Goal: Information Seeking & Learning: Learn about a topic

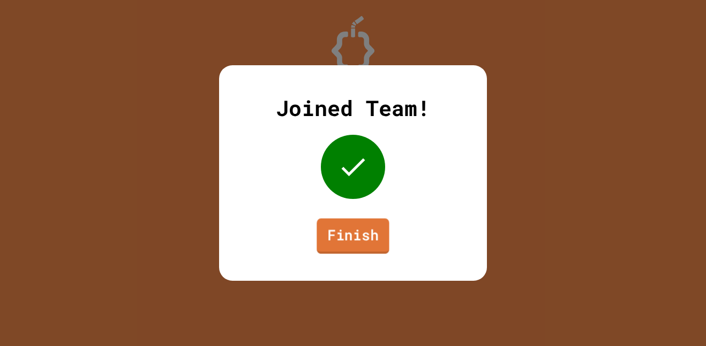
click at [368, 229] on link "Finish" at bounding box center [352, 235] width 72 height 35
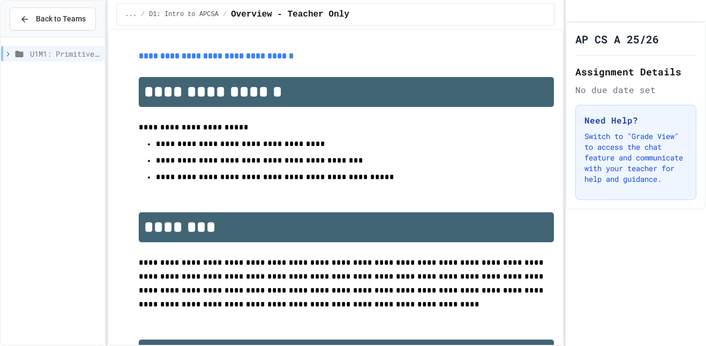
click at [48, 55] on span "U1M1: Primitives, Variables, Basic I/O" at bounding box center [65, 53] width 70 height 11
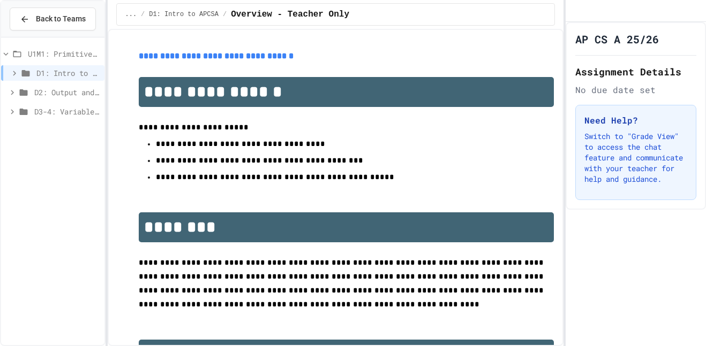
click at [54, 75] on span "D1: Intro to APCSA" at bounding box center [68, 72] width 64 height 11
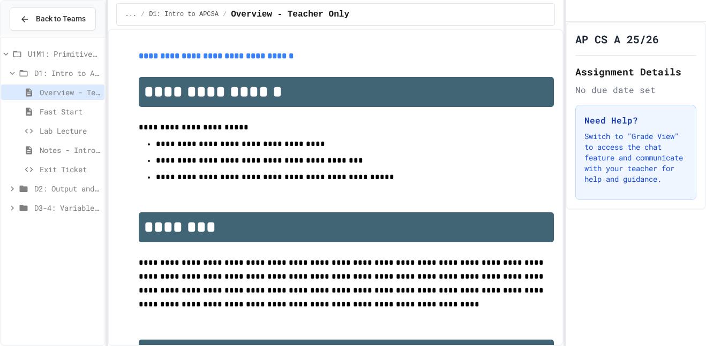
click at [64, 73] on span "D1: Intro to APCSA" at bounding box center [67, 72] width 66 height 11
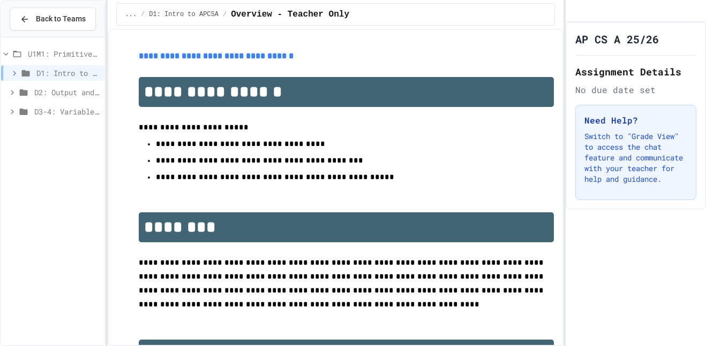
click at [63, 72] on span "D1: Intro to APCSA" at bounding box center [68, 72] width 64 height 11
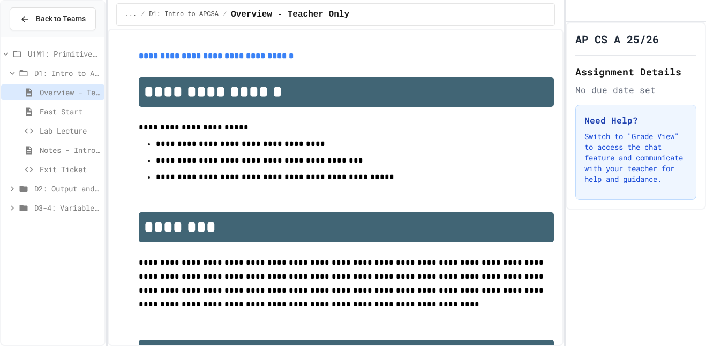
click at [49, 91] on span "Overview - Teacher Only" at bounding box center [70, 92] width 60 height 11
click at [180, 16] on span "D1: Intro to APCSA" at bounding box center [184, 14] width 70 height 9
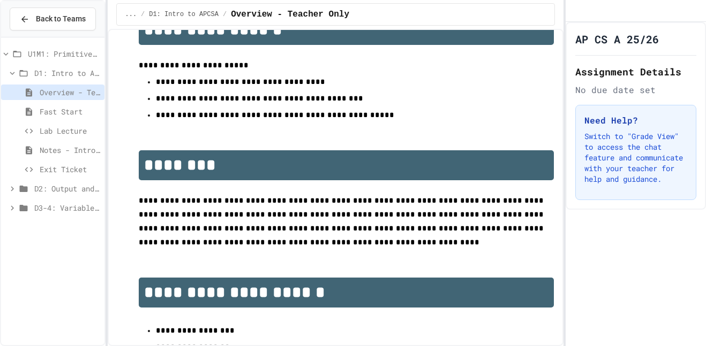
scroll to position [64, 0]
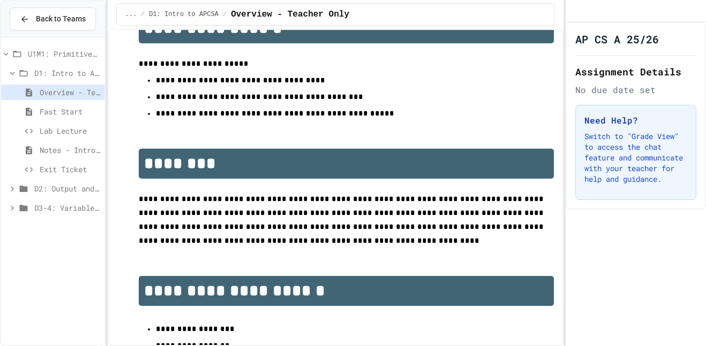
click at [88, 89] on span "Overview - Teacher Only" at bounding box center [70, 92] width 60 height 11
click at [73, 78] on span "D1: Intro to APCSA" at bounding box center [67, 72] width 66 height 11
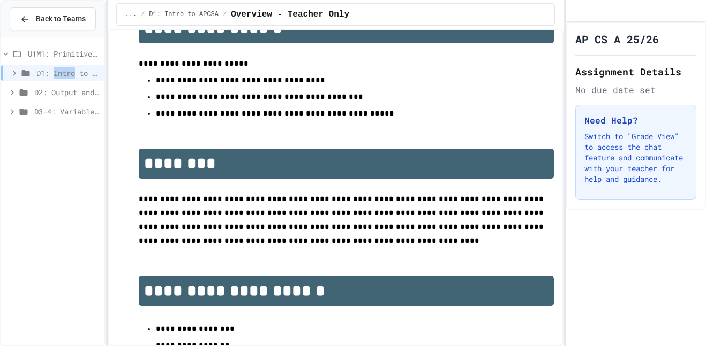
click at [73, 78] on span "D1: Intro to APCSA" at bounding box center [68, 72] width 64 height 11
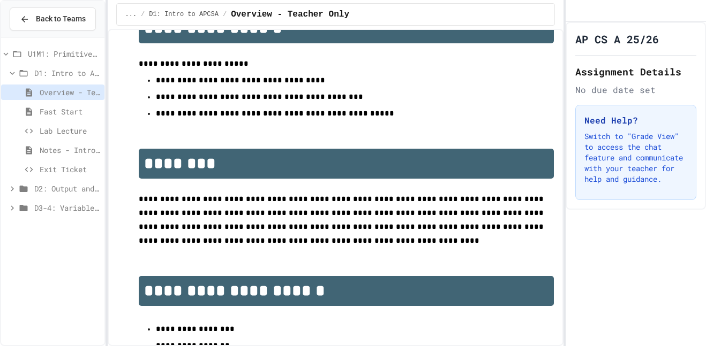
click at [73, 78] on span "D1: Intro to APCSA" at bounding box center [67, 72] width 66 height 11
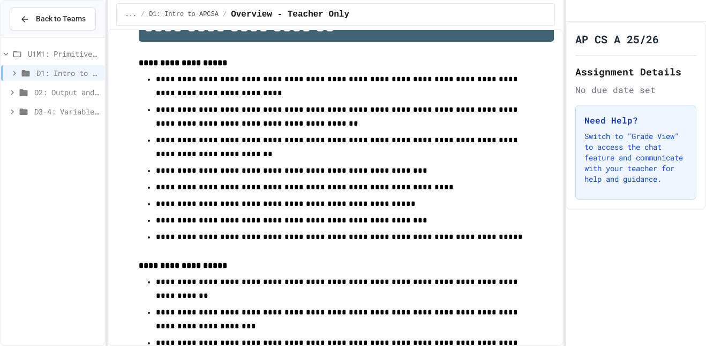
scroll to position [0, 0]
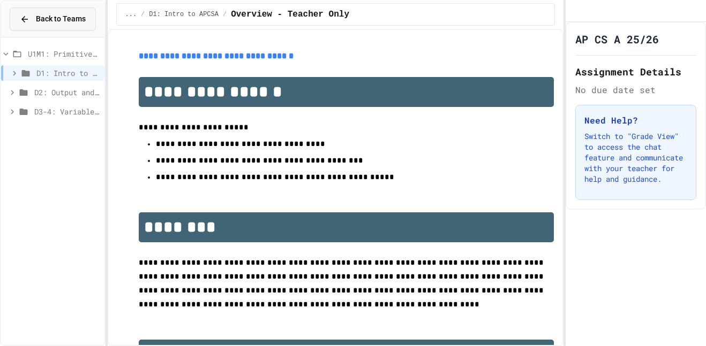
click at [33, 24] on div "Back to Teams" at bounding box center [53, 18] width 66 height 11
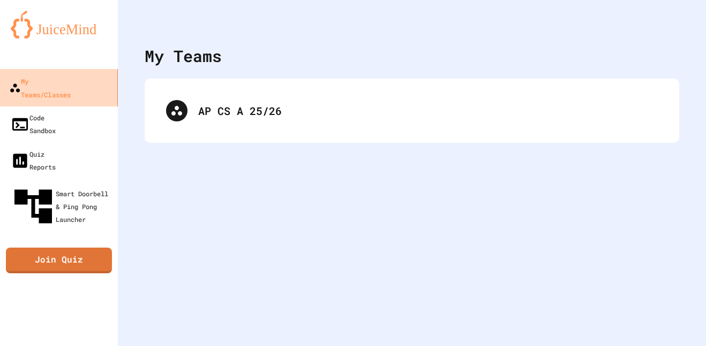
click at [71, 82] on div "My Teams/Classes" at bounding box center [40, 87] width 62 height 26
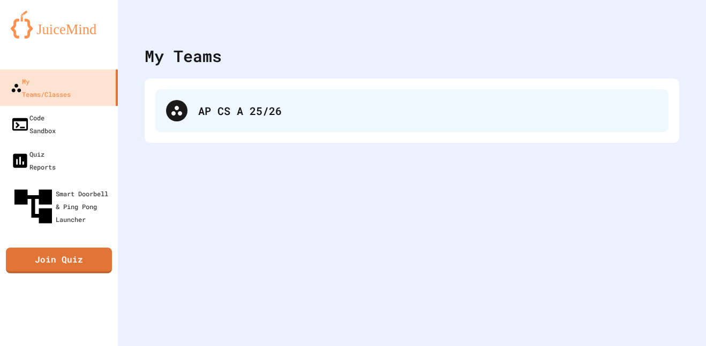
click at [277, 113] on div "AP CS A 25/26" at bounding box center [427, 111] width 459 height 16
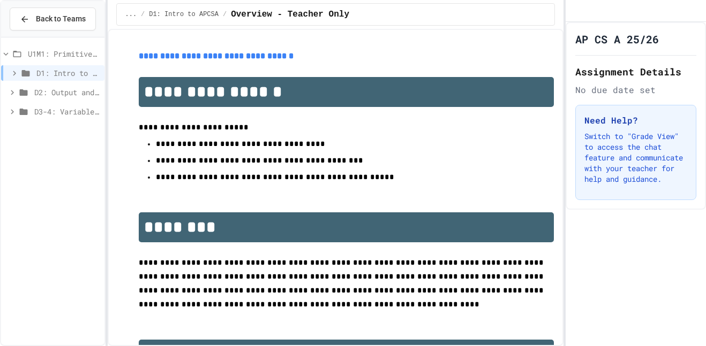
click at [178, 57] on link "**********" at bounding box center [216, 56] width 155 height 8
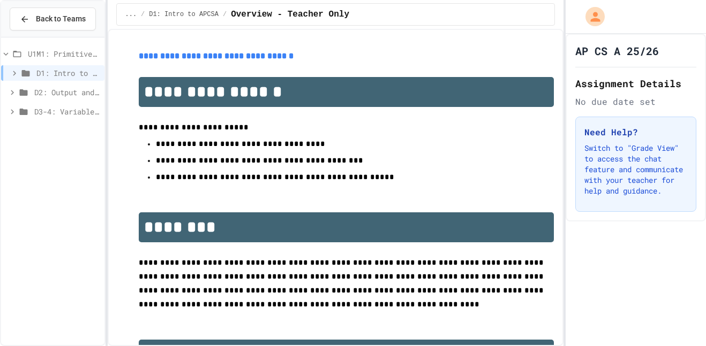
click at [59, 93] on span "D2: Output and Compiling Code" at bounding box center [67, 92] width 66 height 11
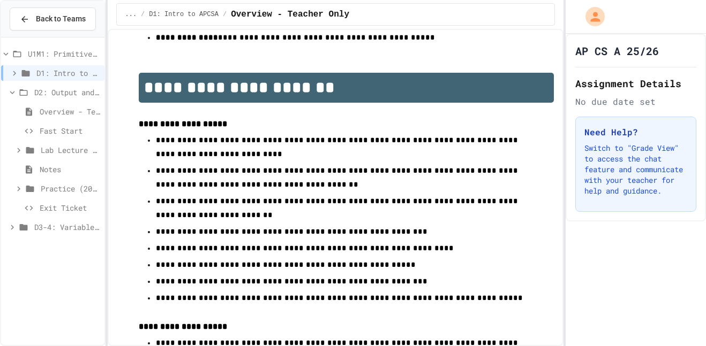
scroll to position [542, 0]
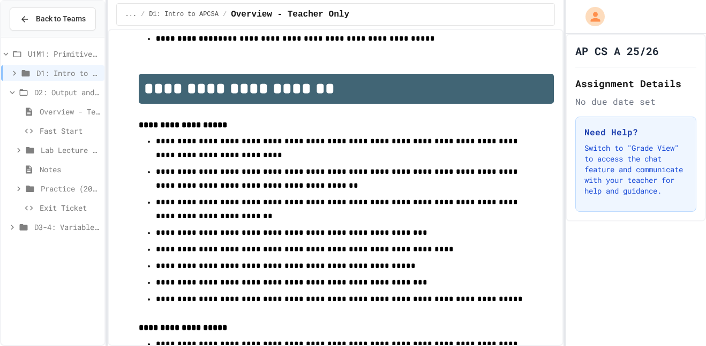
click at [187, 138] on span "**********" at bounding box center [338, 148] width 364 height 21
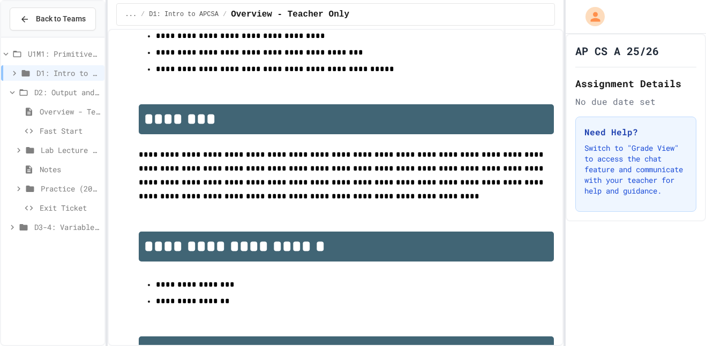
scroll to position [0, 0]
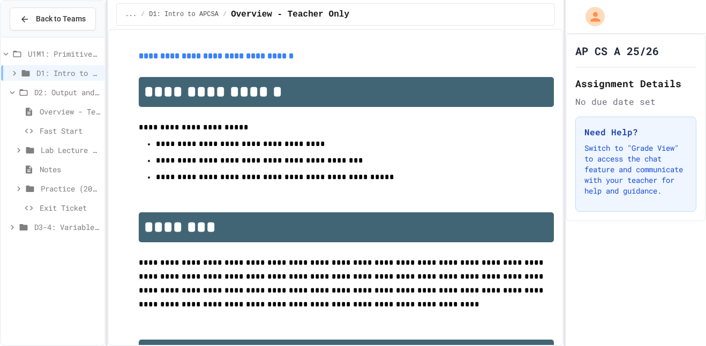
click at [175, 14] on span "D1: Intro to APCSA" at bounding box center [184, 14] width 70 height 9
click at [59, 51] on span "U1M1: Primitives, Variables, Basic I/O" at bounding box center [64, 53] width 72 height 11
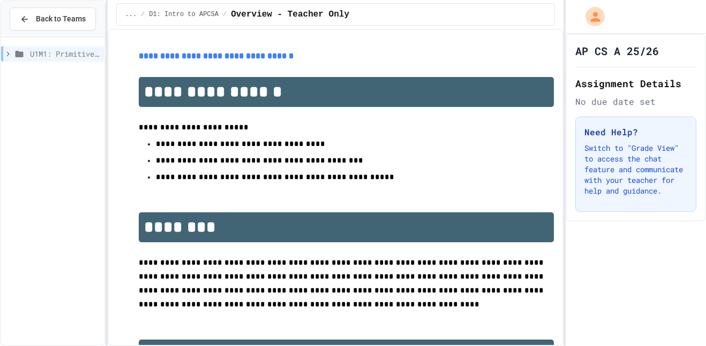
click at [59, 51] on span "U1M1: Primitives, Variables, Basic I/O" at bounding box center [65, 53] width 70 height 11
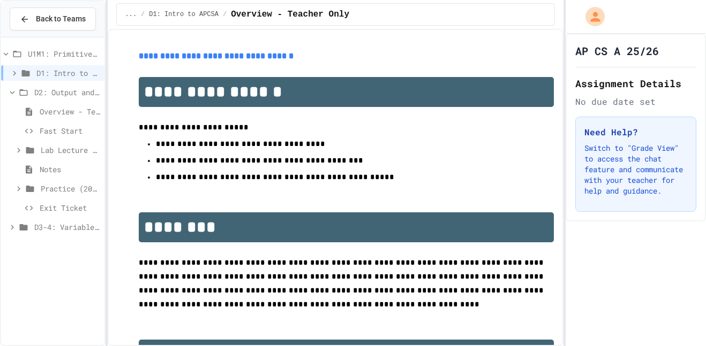
click at [44, 110] on span "Overview - Teacher Only" at bounding box center [70, 111] width 60 height 11
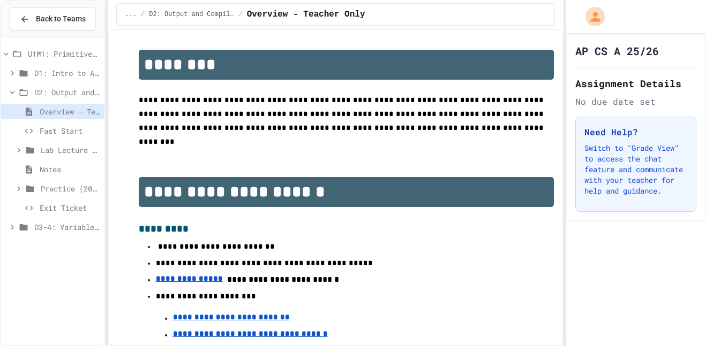
scroll to position [142, 0]
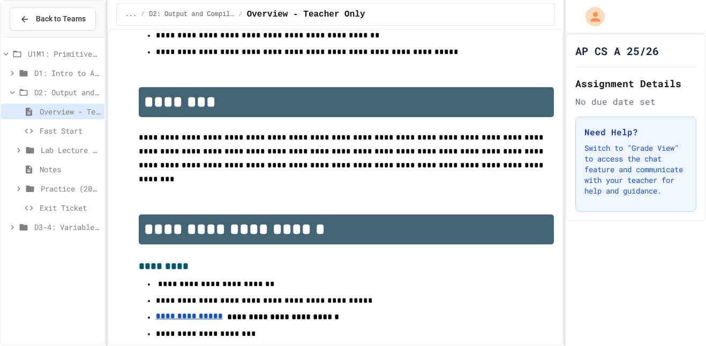
click at [58, 223] on span "D3-4: Variables and Input" at bounding box center [67, 227] width 66 height 11
click at [64, 245] on span "Overview - Teacher only" at bounding box center [70, 246] width 60 height 11
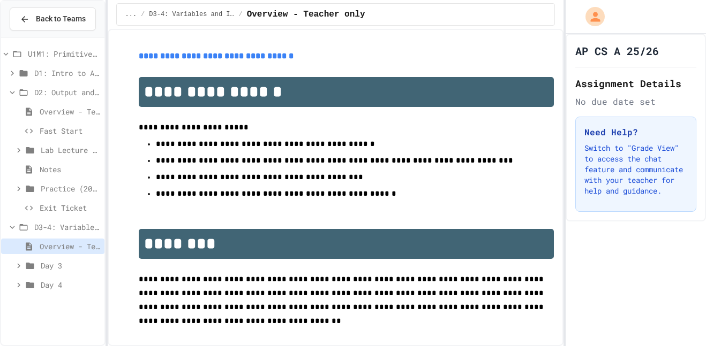
click at [60, 52] on span "U1M1: Primitives, Variables, Basic I/O" at bounding box center [64, 53] width 72 height 11
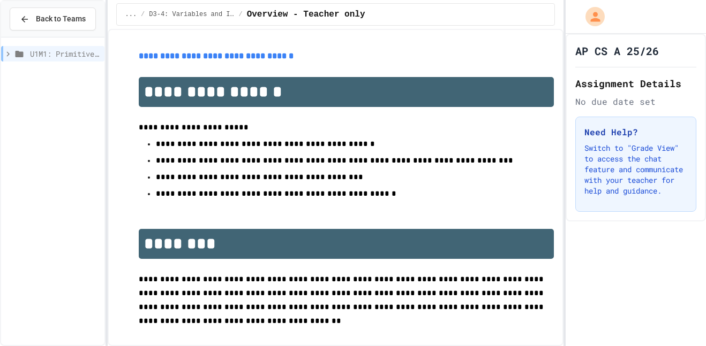
click at [81, 51] on span "U1M1: Primitives, Variables, Basic I/O" at bounding box center [65, 53] width 70 height 11
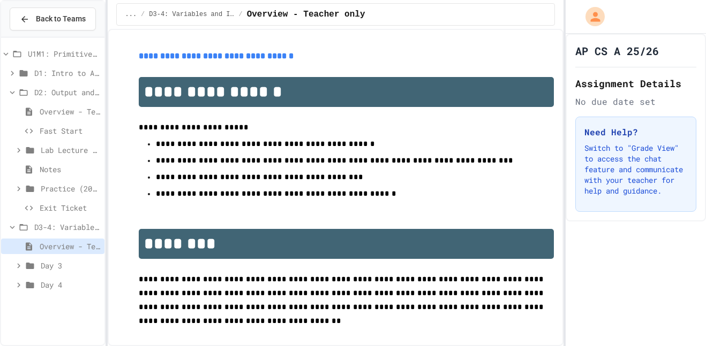
click at [59, 73] on span "D1: Intro to APCSA" at bounding box center [67, 72] width 66 height 11
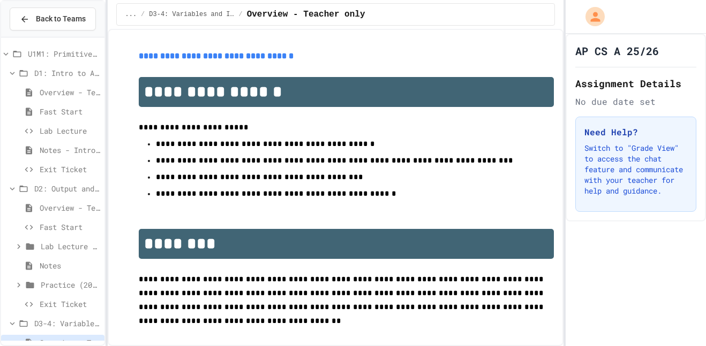
click at [61, 73] on span "D1: Intro to APCSA" at bounding box center [67, 72] width 66 height 11
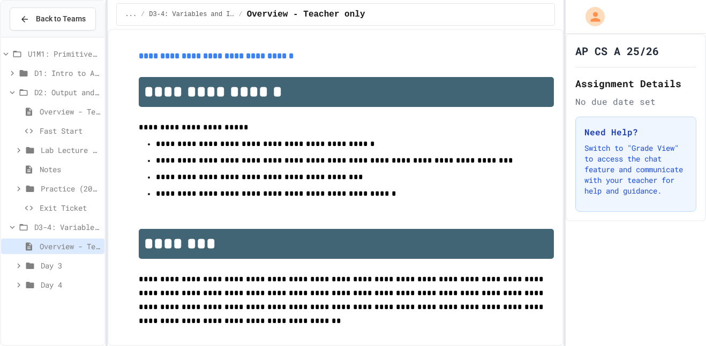
click at [56, 48] on span "U1M1: Primitives, Variables, Basic I/O" at bounding box center [64, 53] width 72 height 11
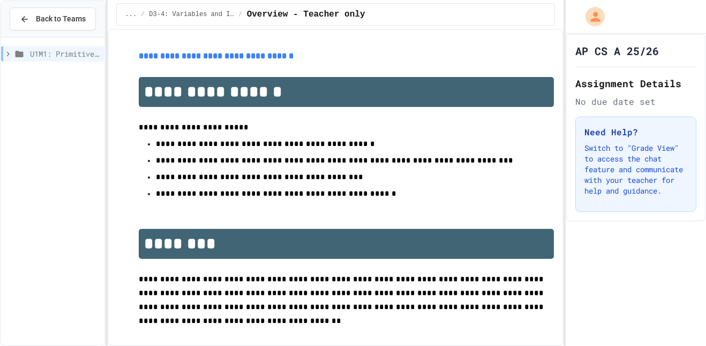
click at [56, 51] on span "U1M1: Primitives, Variables, Basic I/O" at bounding box center [65, 53] width 70 height 11
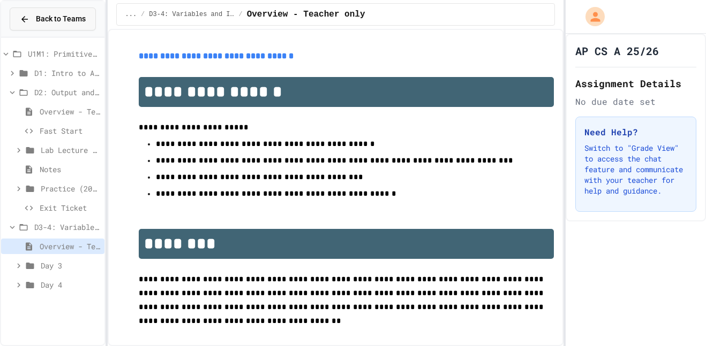
click at [82, 23] on span "Back to Teams" at bounding box center [61, 18] width 50 height 11
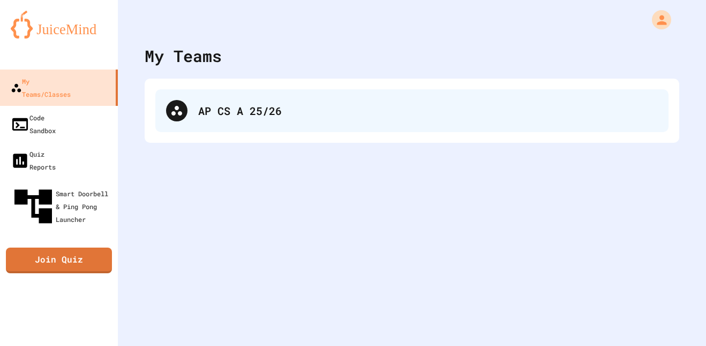
click at [189, 117] on div "AP CS A 25/26" at bounding box center [411, 110] width 513 height 43
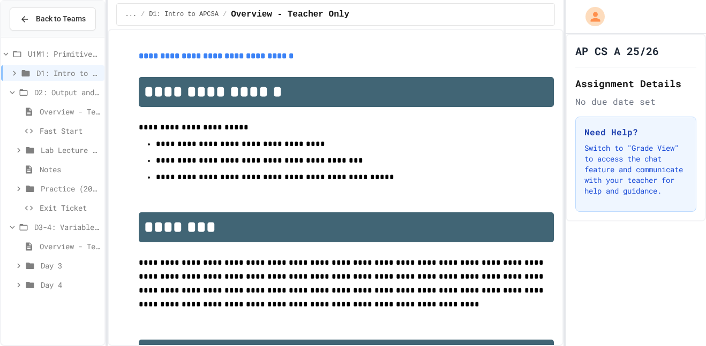
click at [232, 11] on span "Overview - Teacher Only" at bounding box center [290, 14] width 118 height 13
click at [244, 19] on span "Overview - Teacher Only" at bounding box center [290, 14] width 118 height 13
click at [47, 92] on span "D2: Output and Compiling Code" at bounding box center [67, 92] width 66 height 11
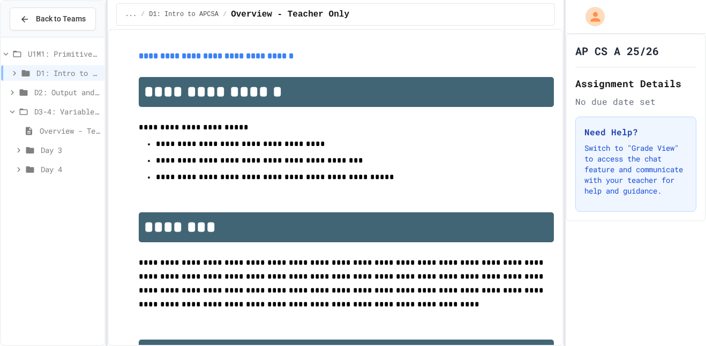
click at [78, 49] on span "U1M1: Primitives, Variables, Basic I/O" at bounding box center [64, 53] width 72 height 11
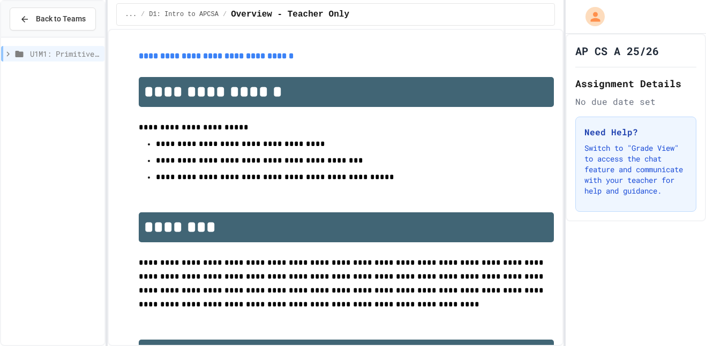
click at [78, 49] on span "U1M1: Primitives, Variables, Basic I/O" at bounding box center [65, 53] width 70 height 11
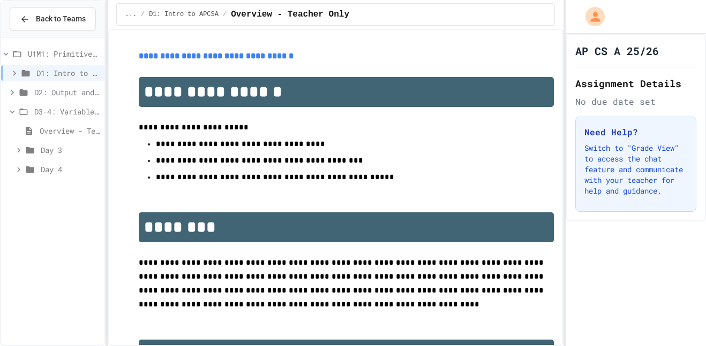
click at [27, 111] on icon at bounding box center [23, 112] width 13 height 10
click at [56, 72] on span "D1: Intro to APCSA" at bounding box center [68, 72] width 64 height 11
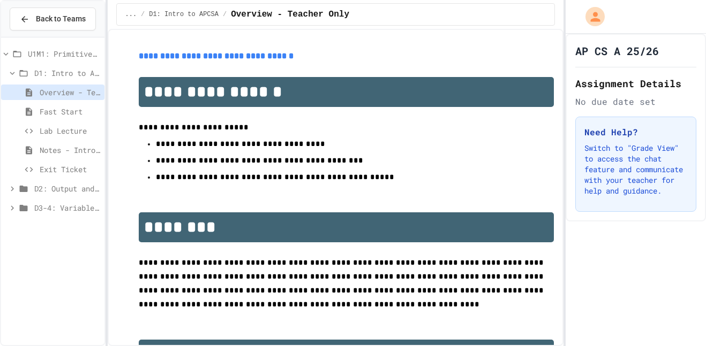
click at [73, 124] on div "Lab Lecture" at bounding box center [52, 131] width 103 height 16
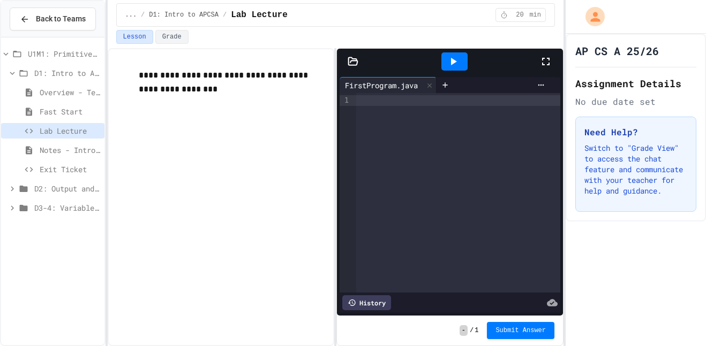
click at [66, 50] on span "U1M1: Primitives, Variables, Basic I/O" at bounding box center [64, 53] width 72 height 11
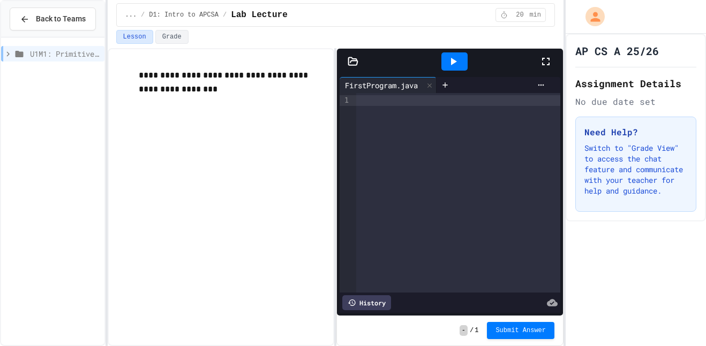
click at [67, 52] on span "U1M1: Primitives, Variables, Basic I/O" at bounding box center [65, 53] width 70 height 11
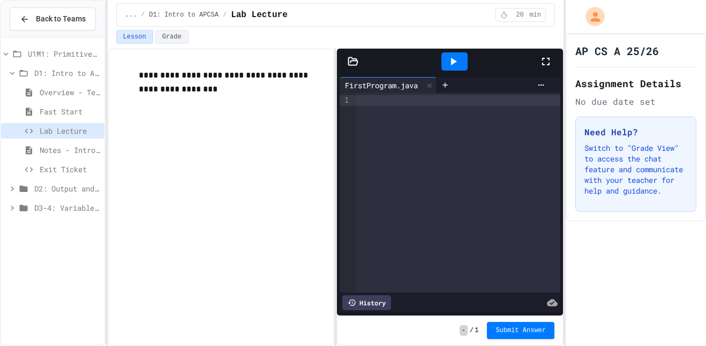
click at [73, 110] on span "Fast Start" at bounding box center [70, 111] width 60 height 11
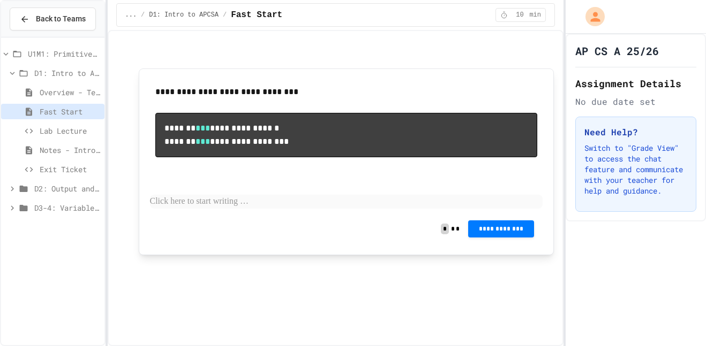
click at [63, 88] on span "Overview - Teacher Only" at bounding box center [70, 92] width 60 height 11
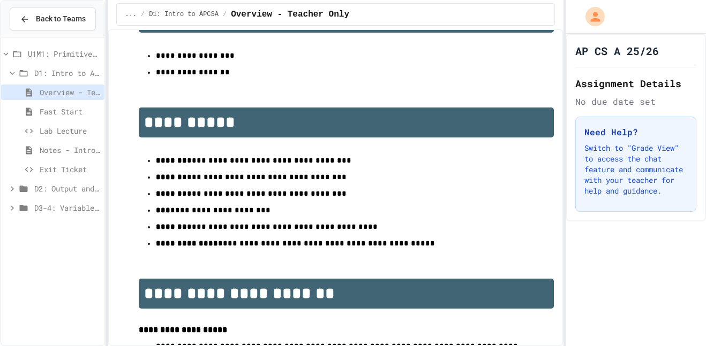
scroll to position [604, 0]
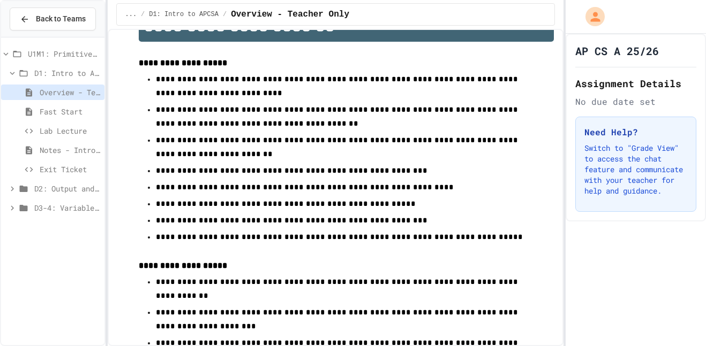
click at [75, 97] on span "Overview - Teacher Only" at bounding box center [70, 92] width 60 height 11
click at [85, 111] on span "Fast Start" at bounding box center [70, 111] width 60 height 11
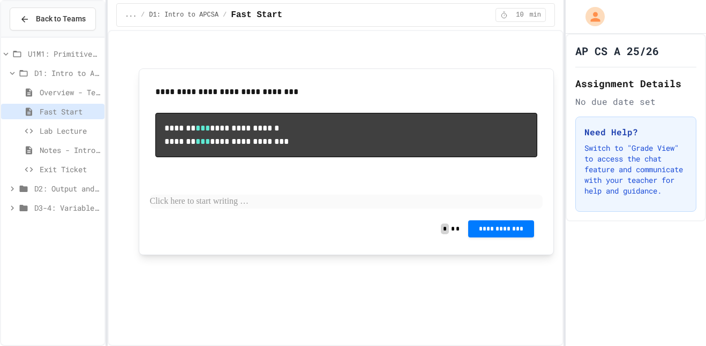
click at [83, 131] on span "Lab Lecture" at bounding box center [70, 130] width 60 height 11
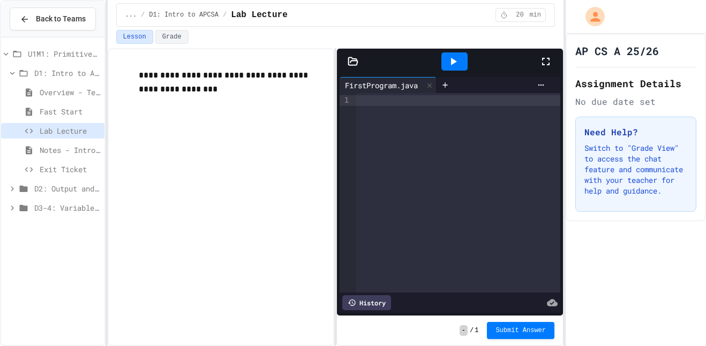
click at [62, 70] on span "D1: Intro to APCSA" at bounding box center [67, 72] width 66 height 11
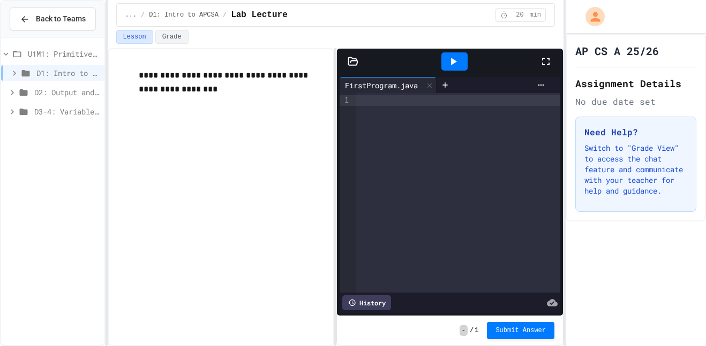
click at [62, 70] on span "D1: Intro to APCSA" at bounding box center [68, 72] width 64 height 11
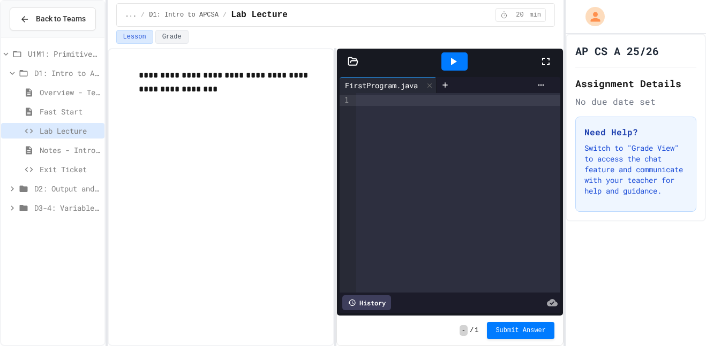
click at [145, 36] on button "Lesson" at bounding box center [134, 37] width 37 height 14
click at [73, 73] on span "D1: Intro to APCSA" at bounding box center [67, 72] width 66 height 11
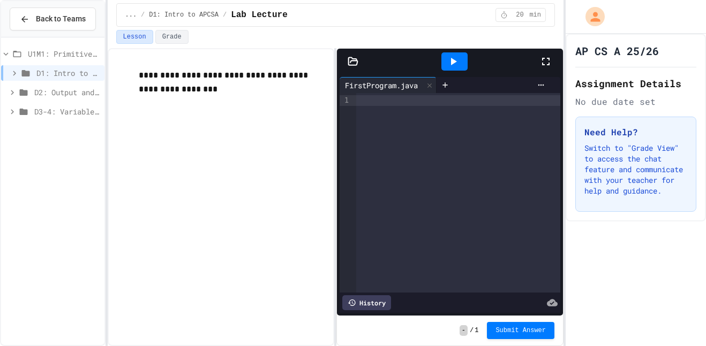
click at [73, 73] on span "D1: Intro to APCSA" at bounding box center [68, 72] width 64 height 11
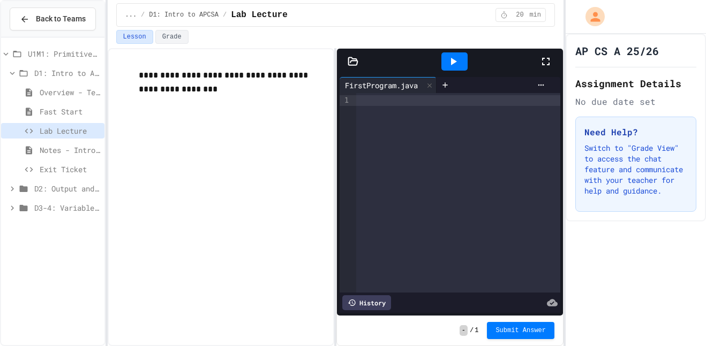
click at [68, 52] on span "U1M1: Primitives, Variables, Basic I/O" at bounding box center [64, 53] width 72 height 11
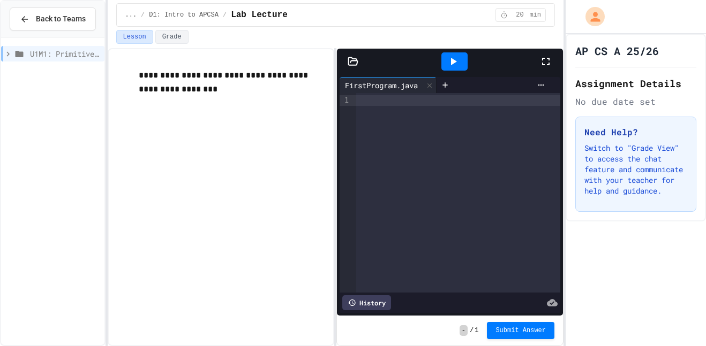
click at [68, 52] on span "U1M1: Primitives, Variables, Basic I/O" at bounding box center [65, 53] width 70 height 11
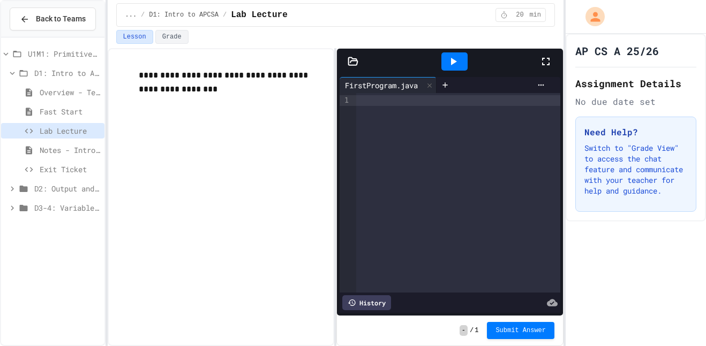
click at [81, 100] on div "Overview - Teacher Only" at bounding box center [52, 94] width 103 height 19
click at [81, 94] on span "Overview - Teacher Only" at bounding box center [70, 92] width 60 height 11
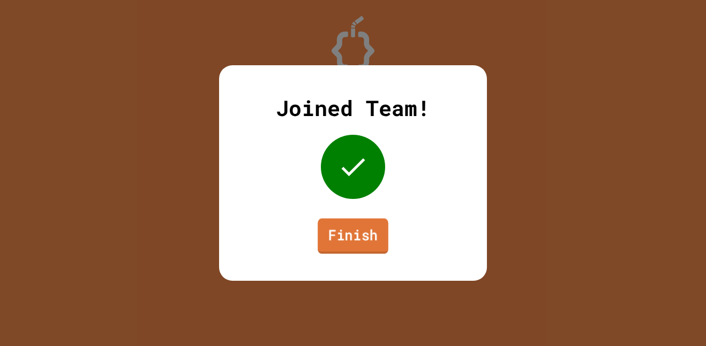
click at [341, 242] on link "Finish" at bounding box center [352, 235] width 71 height 35
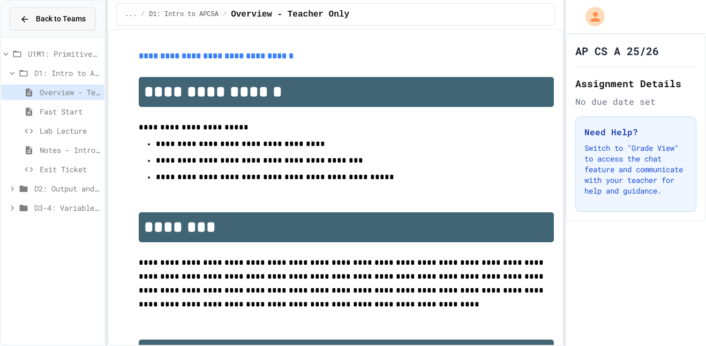
click at [58, 20] on span "Back to Teams" at bounding box center [61, 18] width 50 height 11
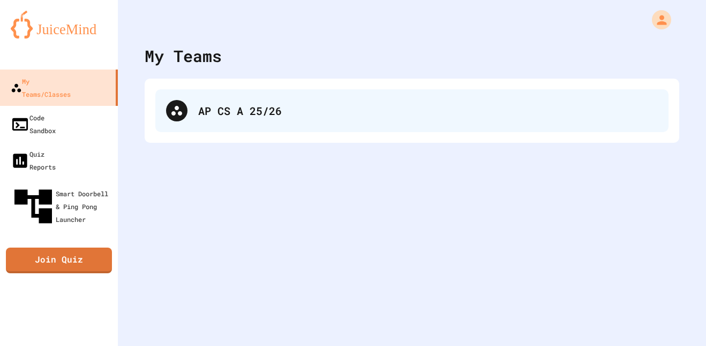
click at [297, 92] on div "AP CS A 25/26" at bounding box center [411, 110] width 513 height 43
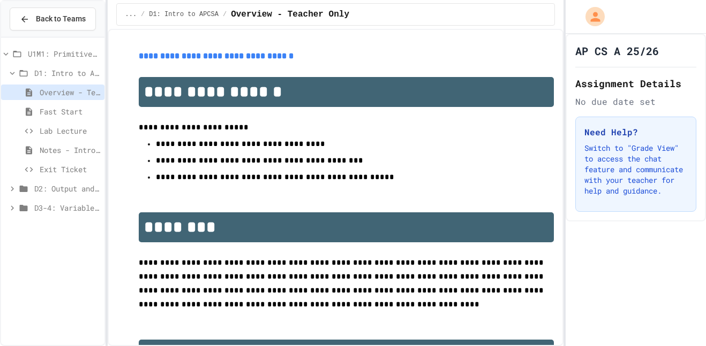
click at [307, 21] on div "... / D1: Intro to APCSA / Overview - Teacher Only" at bounding box center [335, 14] width 439 height 22
click at [249, 13] on span "Overview - Teacher Only" at bounding box center [290, 14] width 118 height 13
click at [223, 10] on span "/" at bounding box center [225, 14] width 4 height 9
click at [204, 12] on span "D1: Intro to APCSA" at bounding box center [184, 14] width 70 height 9
click at [37, 75] on span "D1: Intro to APCSA" at bounding box center [67, 72] width 66 height 11
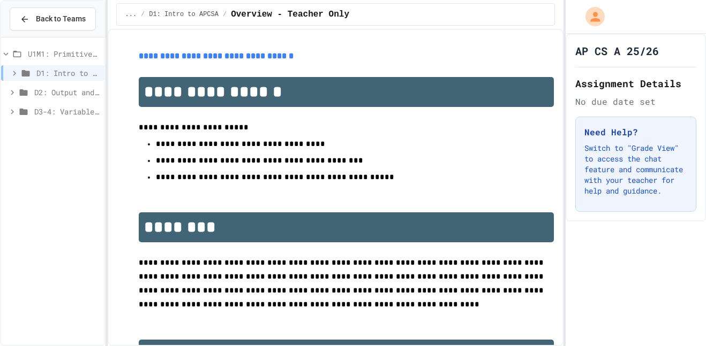
click at [37, 75] on span "D1: Intro to APCSA" at bounding box center [68, 72] width 64 height 11
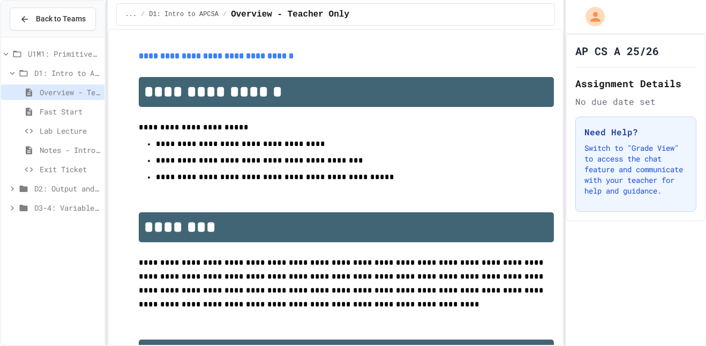
click at [50, 105] on div "Fast Start" at bounding box center [52, 112] width 103 height 16
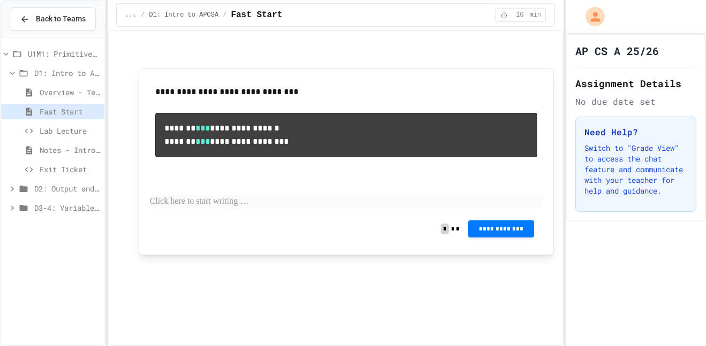
click at [74, 56] on span "U1M1: Primitives, Variables, Basic I/O" at bounding box center [64, 53] width 72 height 11
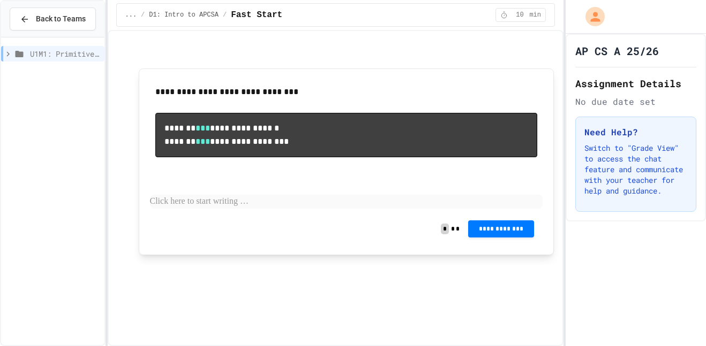
click at [74, 56] on span "U1M1: Primitives, Variables, Basic I/O" at bounding box center [65, 53] width 70 height 11
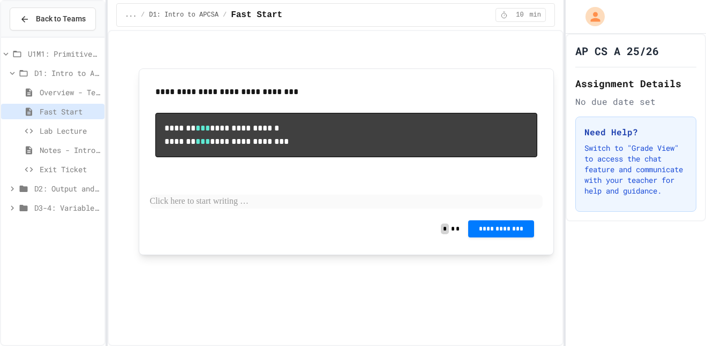
click at [74, 56] on span "U1M1: Primitives, Variables, Basic I/O" at bounding box center [64, 53] width 72 height 11
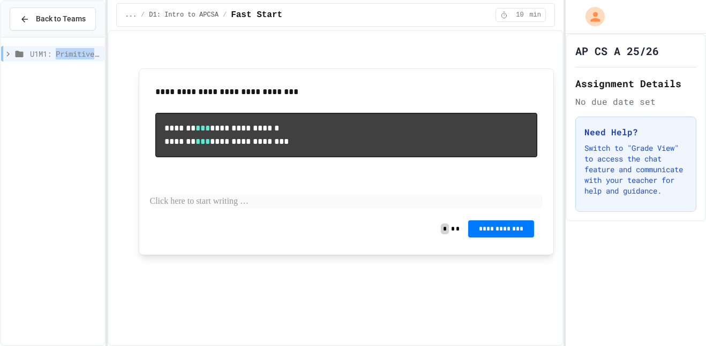
click at [74, 56] on span "U1M1: Primitives, Variables, Basic I/O" at bounding box center [65, 53] width 70 height 11
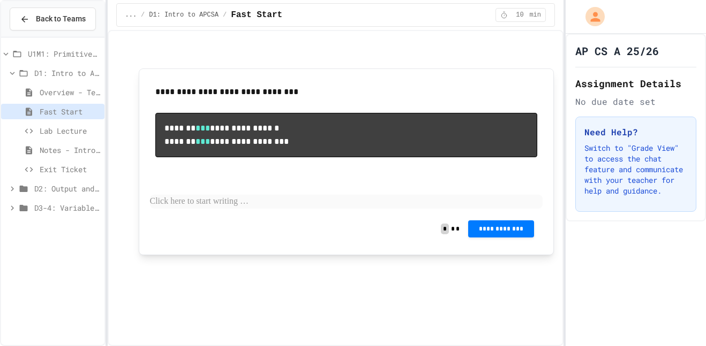
click at [75, 65] on div "D1: Intro to APCSA" at bounding box center [52, 73] width 103 height 16
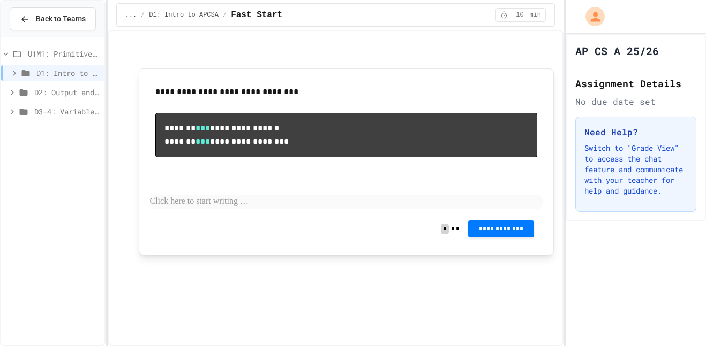
click at [75, 66] on div "D1: Intro to APCSA" at bounding box center [52, 73] width 103 height 16
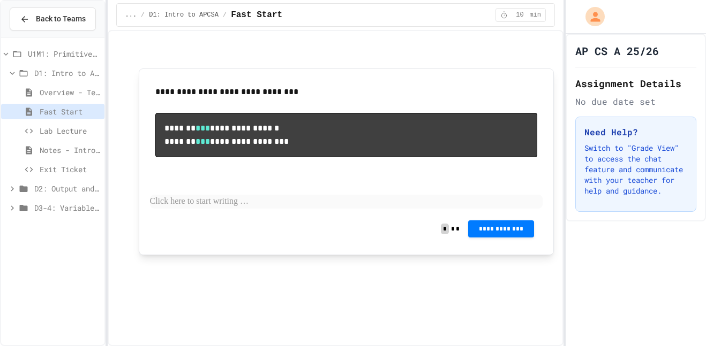
click at [77, 89] on span "Overview - Teacher Only" at bounding box center [70, 92] width 60 height 11
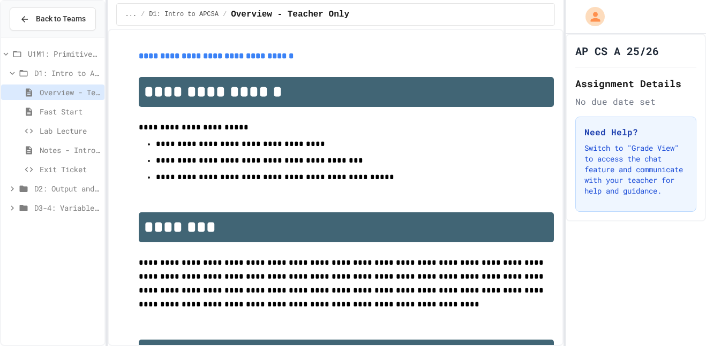
click at [62, 167] on span "Exit Ticket" at bounding box center [70, 169] width 60 height 11
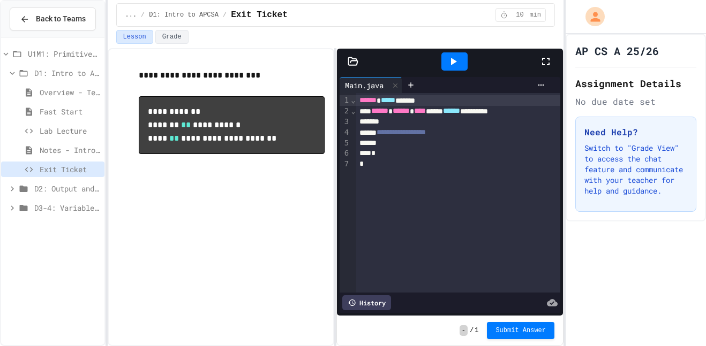
click at [59, 143] on div "Notes - Introduction to Java Programming" at bounding box center [52, 150] width 103 height 16
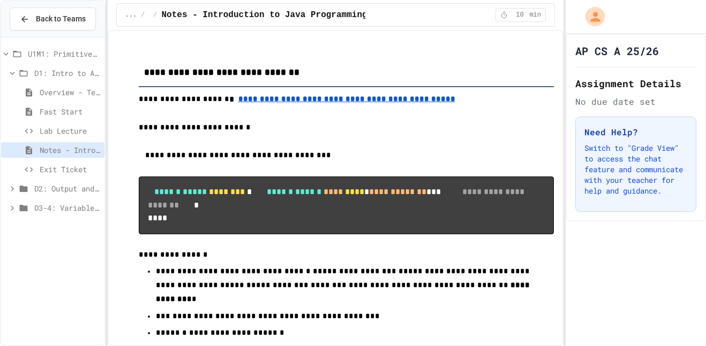
click at [69, 72] on span "D1: Intro to APCSA" at bounding box center [67, 72] width 66 height 11
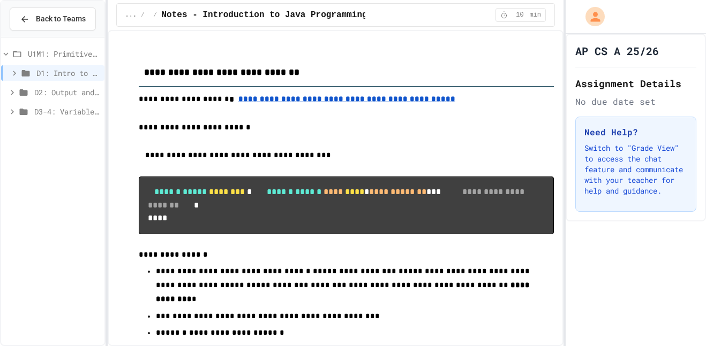
click at [74, 48] on span "U1M1: Primitives, Variables, Basic I/O" at bounding box center [64, 53] width 72 height 11
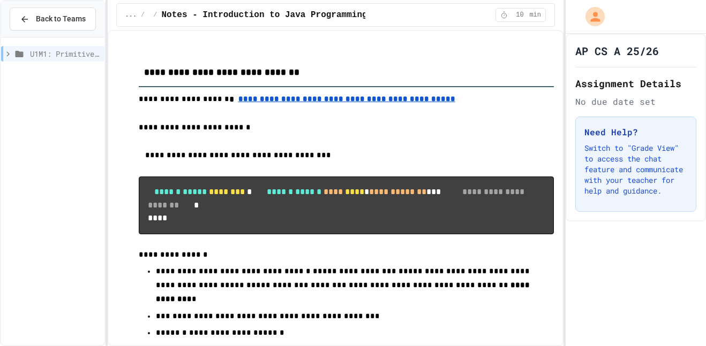
click at [74, 48] on span "U1M1: Primitives, Variables, Basic I/O" at bounding box center [65, 53] width 70 height 11
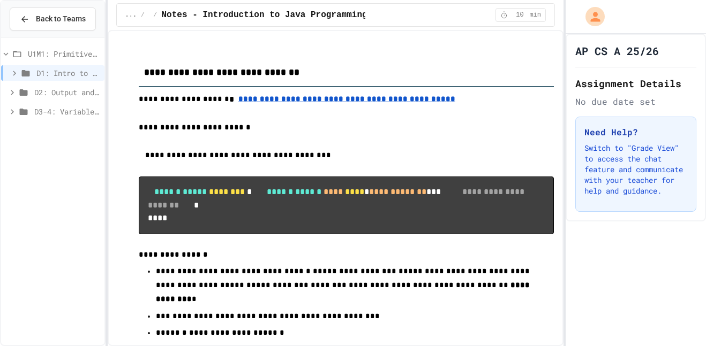
click at [68, 70] on span "D1: Intro to APCSA" at bounding box center [68, 72] width 64 height 11
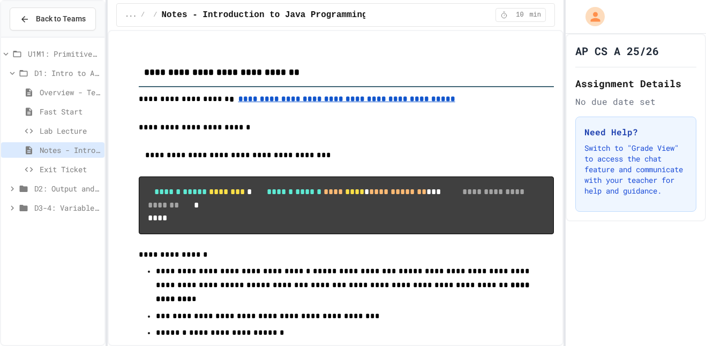
click at [57, 95] on span "Overview - Teacher Only" at bounding box center [70, 92] width 60 height 11
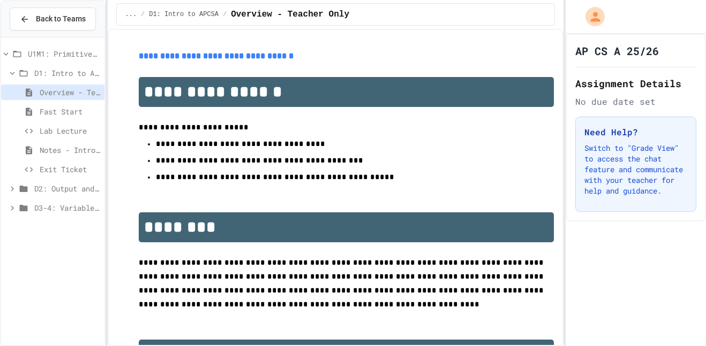
scroll to position [604, 0]
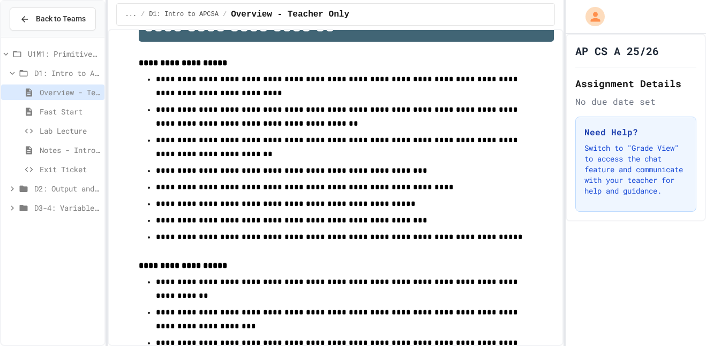
click at [64, 110] on span "Fast Start" at bounding box center [70, 111] width 60 height 11
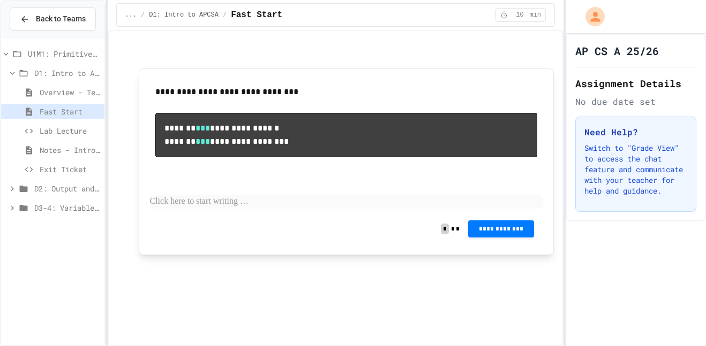
click at [48, 50] on span "U1M1: Primitives, Variables, Basic I/O" at bounding box center [64, 53] width 72 height 11
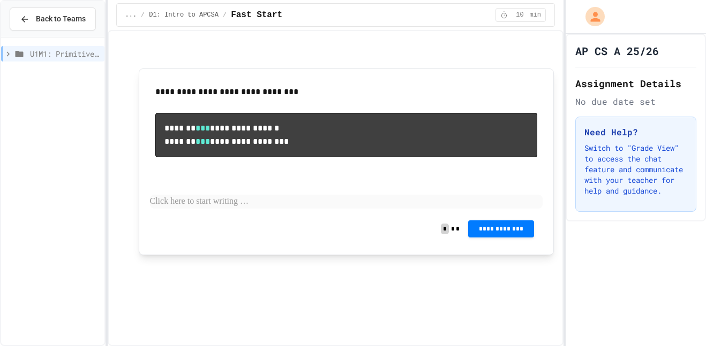
click at [58, 48] on span "U1M1: Primitives, Variables, Basic I/O" at bounding box center [65, 53] width 70 height 11
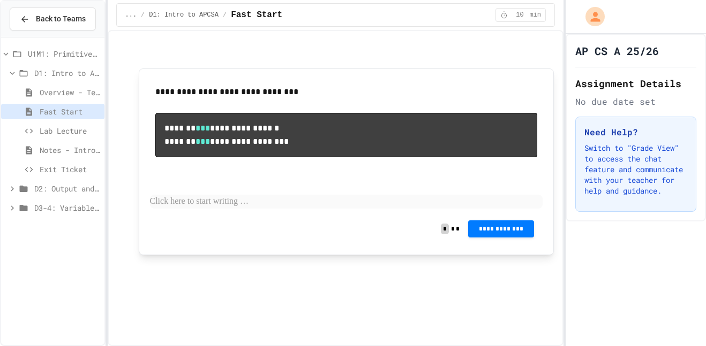
click at [60, 67] on span "D1: Intro to APCSA" at bounding box center [67, 72] width 66 height 11
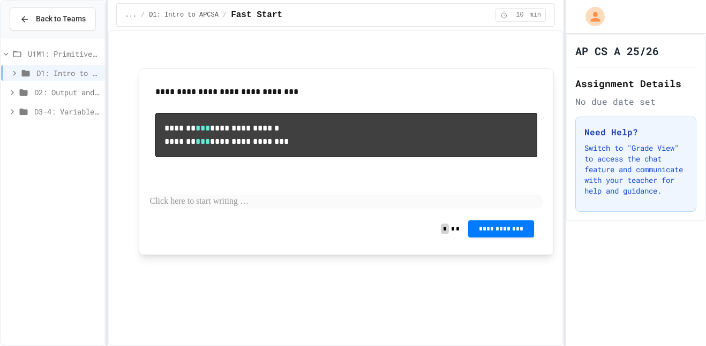
click at [65, 65] on div "D1: Intro to APCSA" at bounding box center [52, 73] width 103 height 16
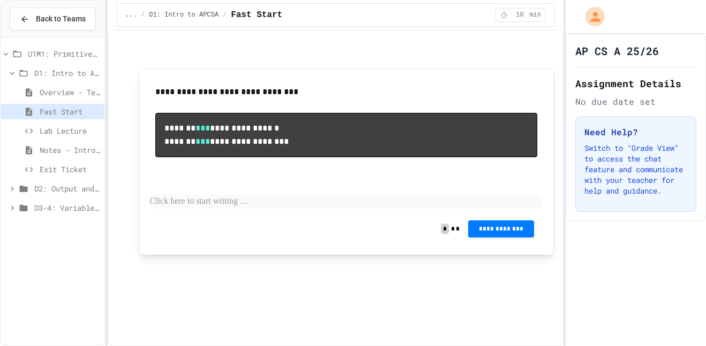
click at [72, 95] on span "Overview - Teacher Only" at bounding box center [70, 92] width 60 height 11
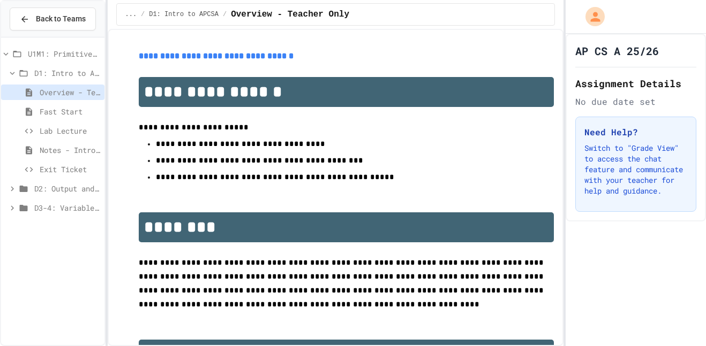
click at [204, 57] on link "**********" at bounding box center [216, 56] width 155 height 8
